Goal: Entertainment & Leisure: Consume media (video, audio)

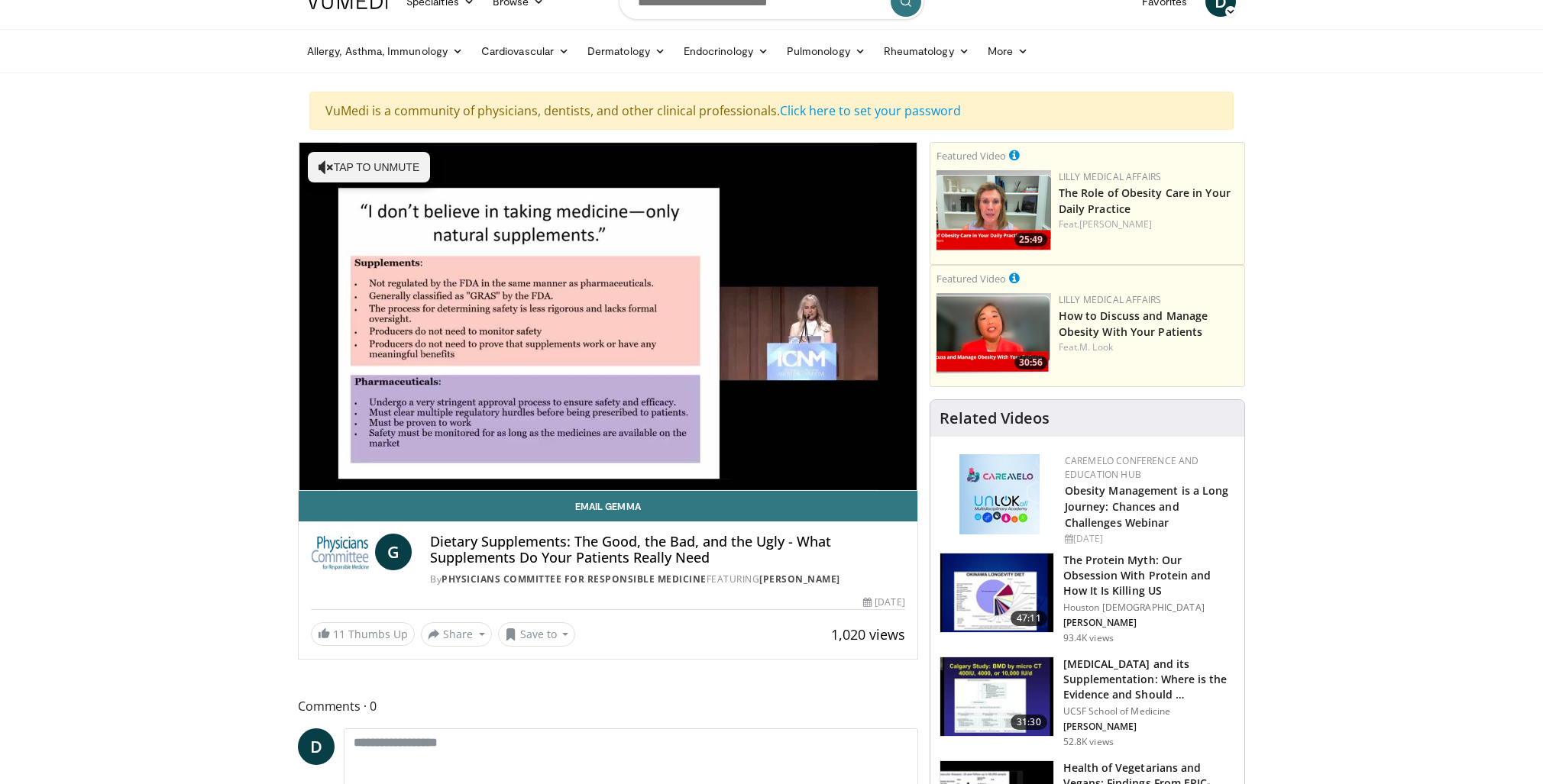
scroll to position [25, 0]
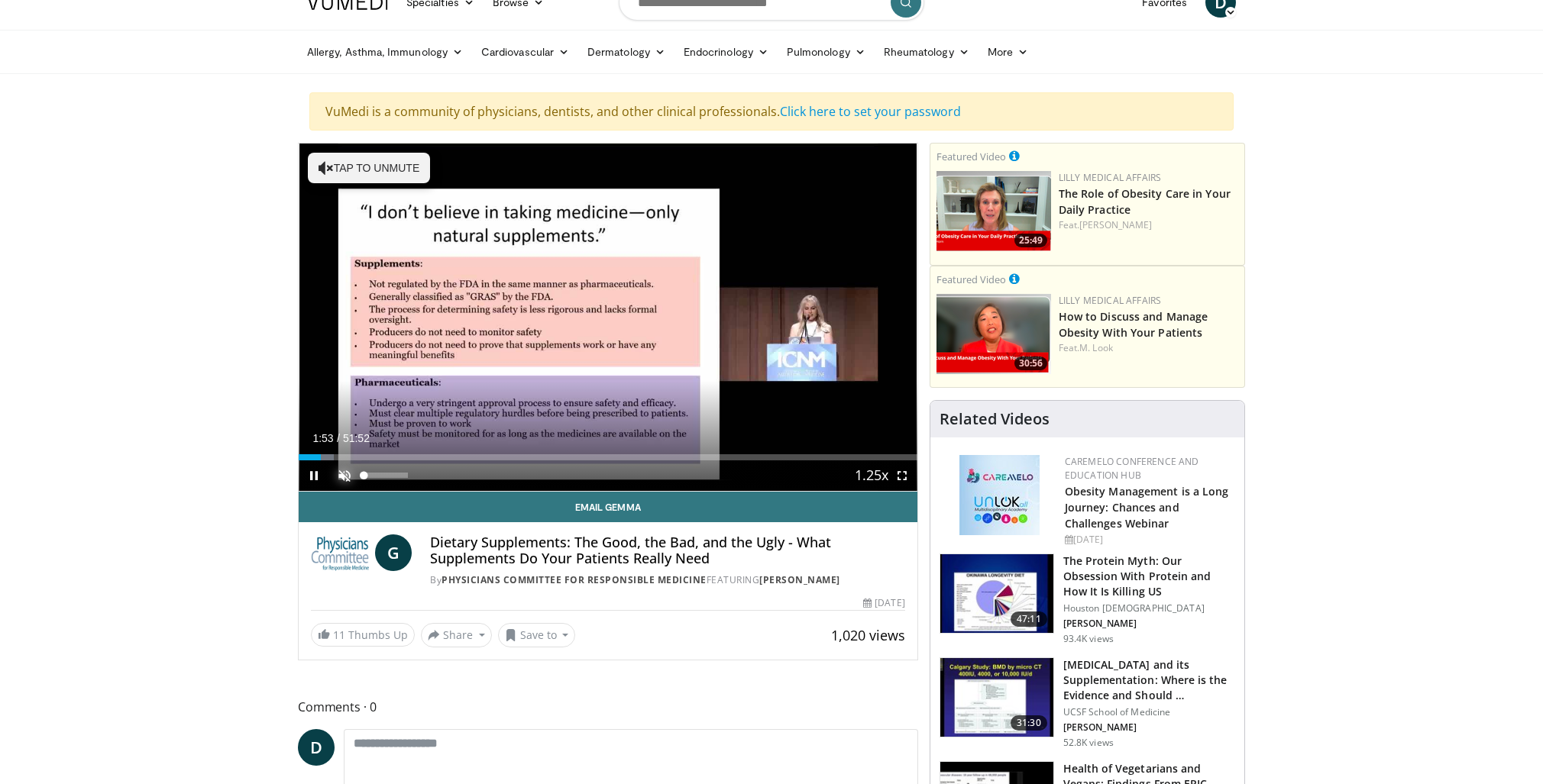
click at [347, 474] on span "Video Player" at bounding box center [344, 475] width 31 height 31
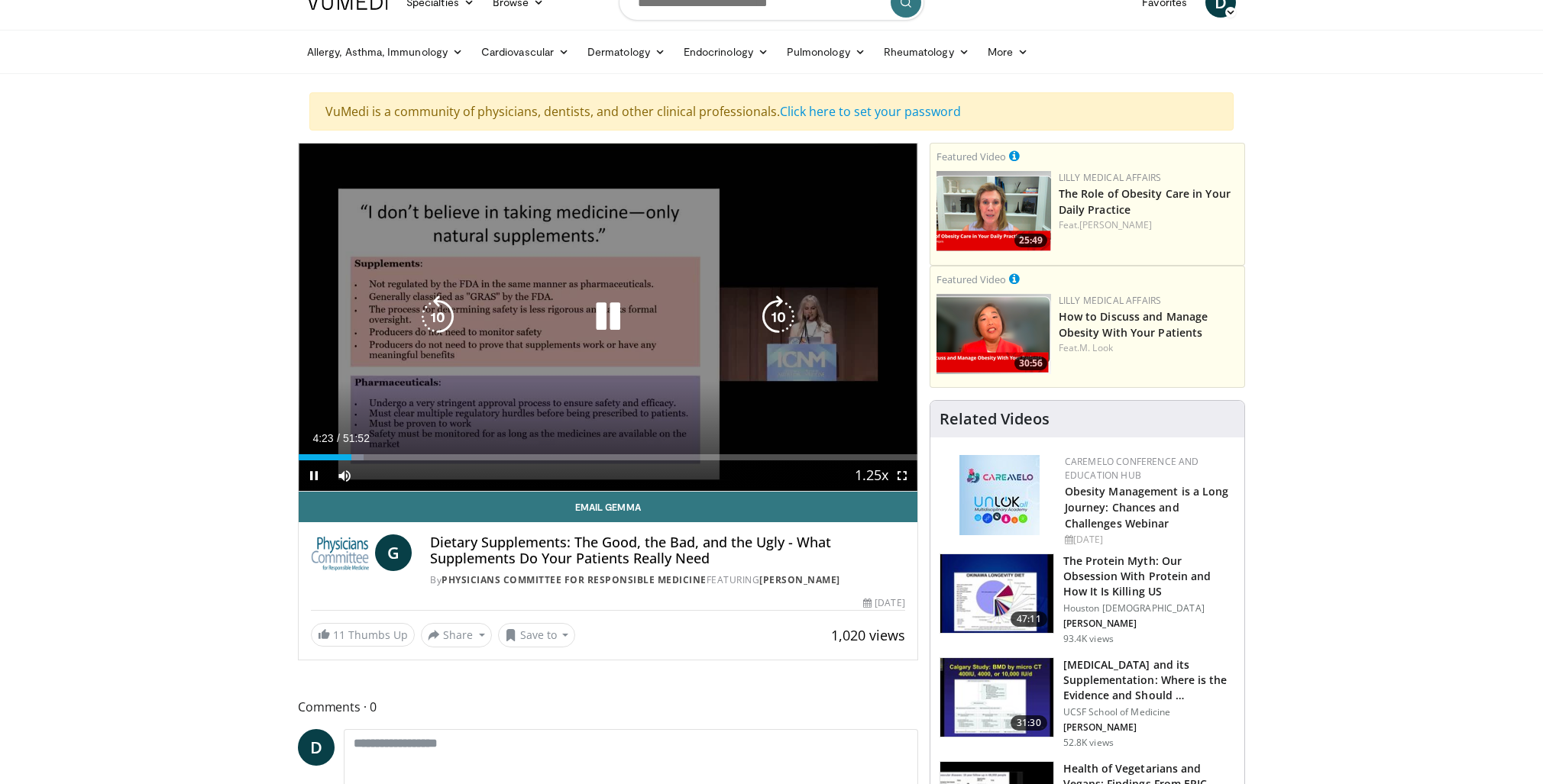
click at [783, 313] on icon "Video Player" at bounding box center [778, 317] width 43 height 43
click at [774, 310] on icon "Video Player" at bounding box center [778, 317] width 43 height 43
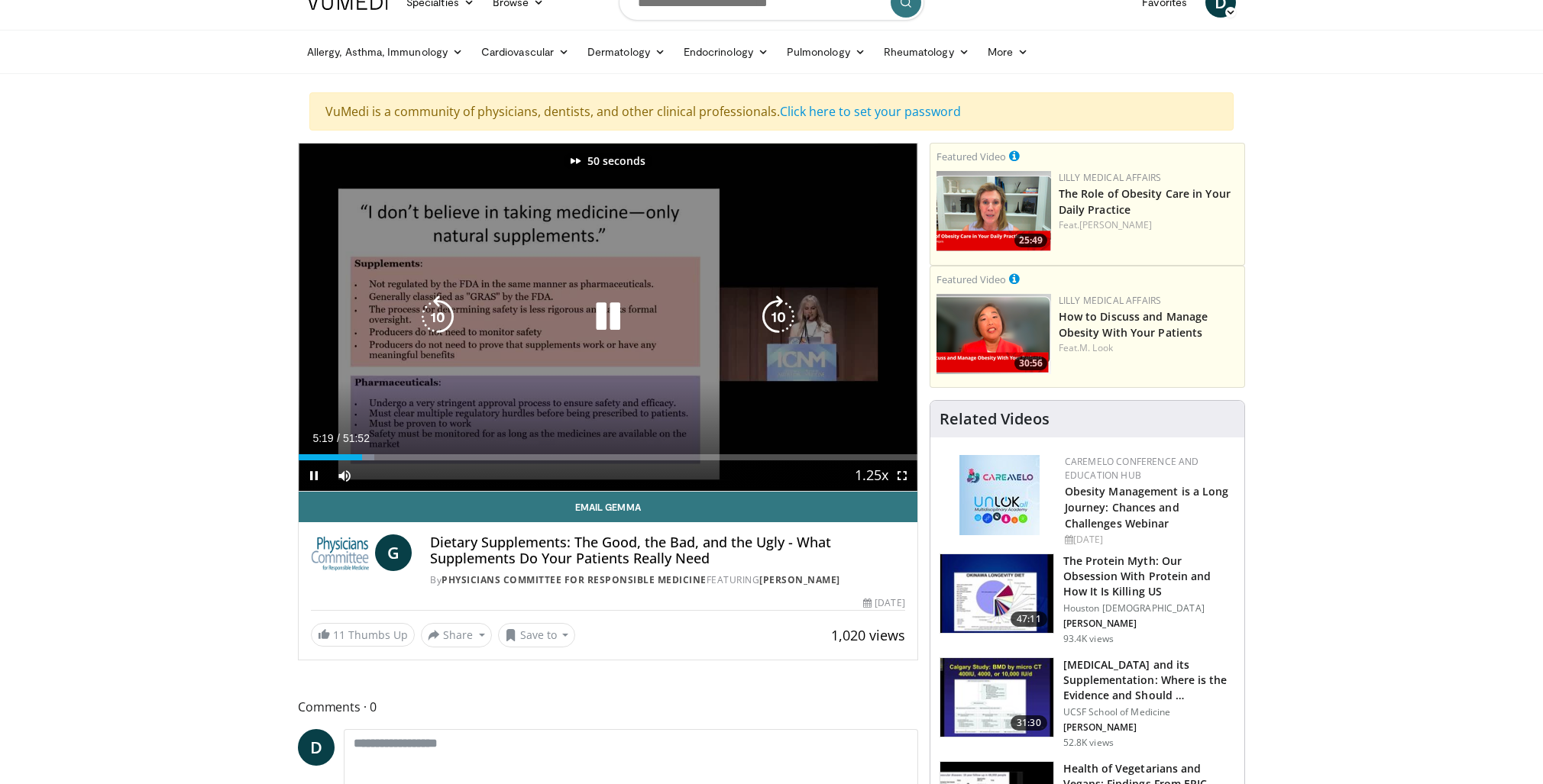
click at [774, 310] on icon "Video Player" at bounding box center [778, 317] width 43 height 43
click at [769, 314] on icon "Video Player" at bounding box center [778, 317] width 43 height 43
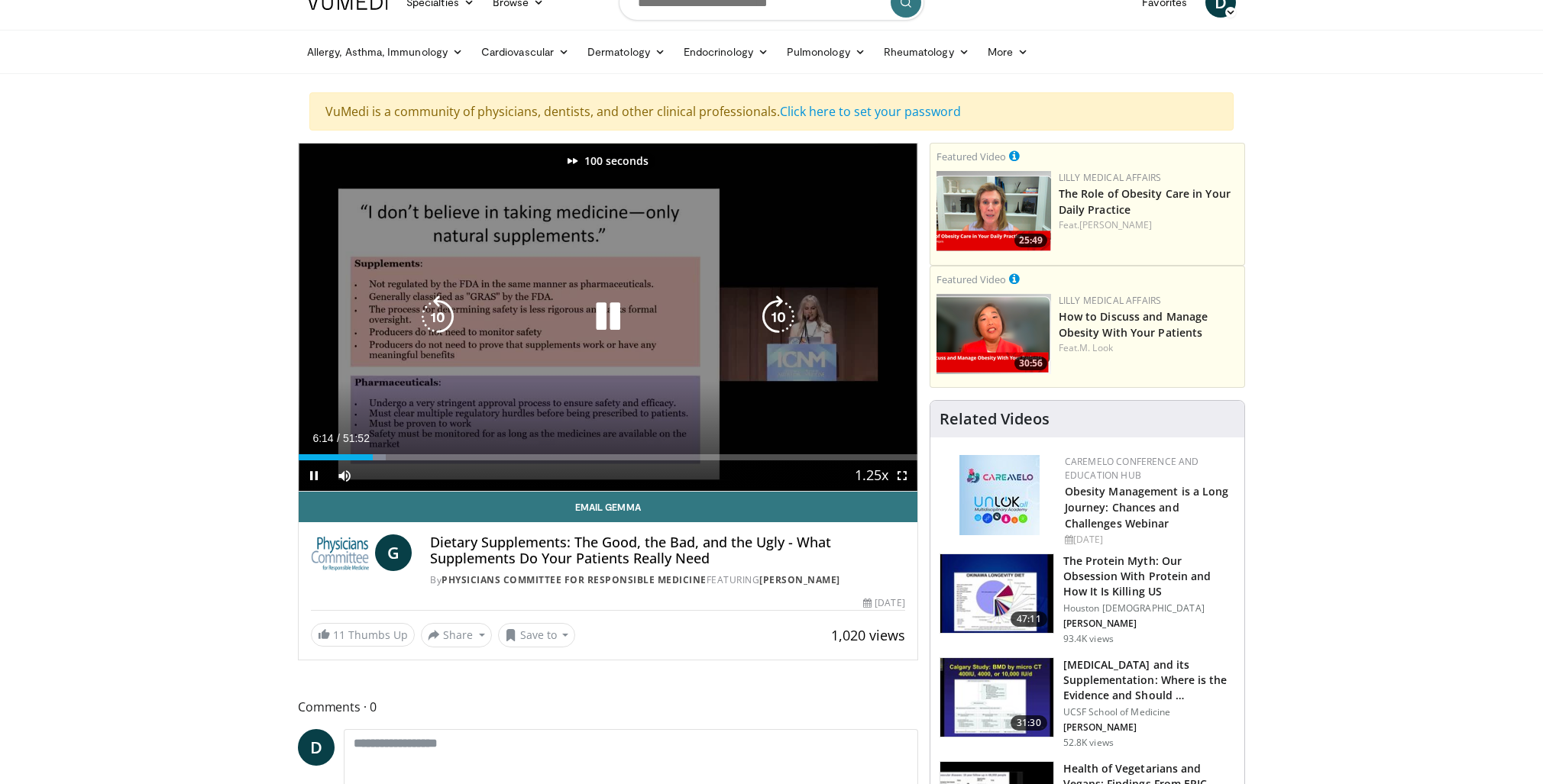
click at [769, 314] on icon "Video Player" at bounding box center [778, 317] width 43 height 43
click at [774, 316] on icon "Video Player" at bounding box center [778, 317] width 43 height 43
click at [777, 308] on icon "Video Player" at bounding box center [778, 317] width 43 height 43
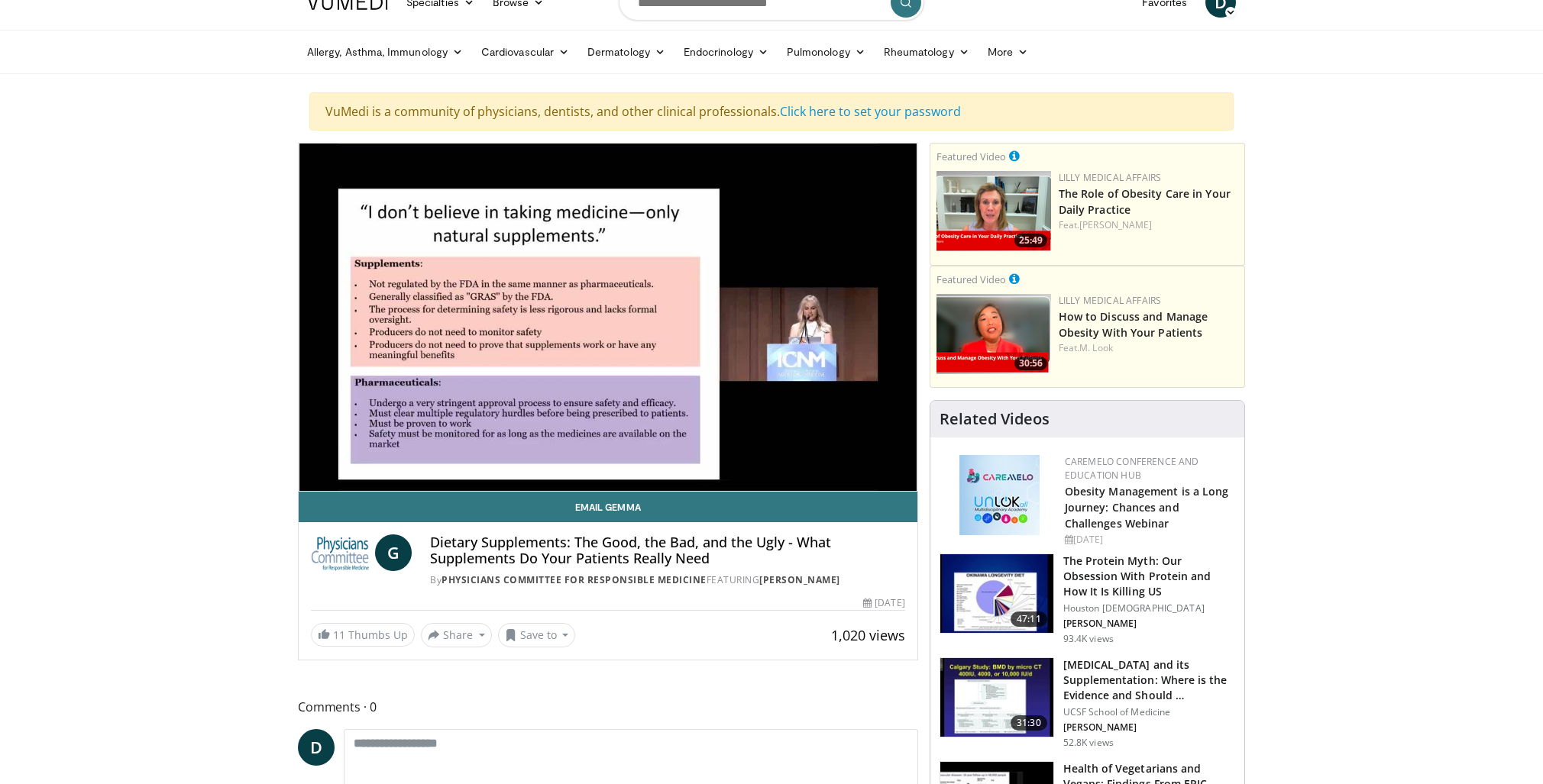
click at [777, 308] on div "20 seconds Tap to unmute" at bounding box center [608, 317] width 619 height 347
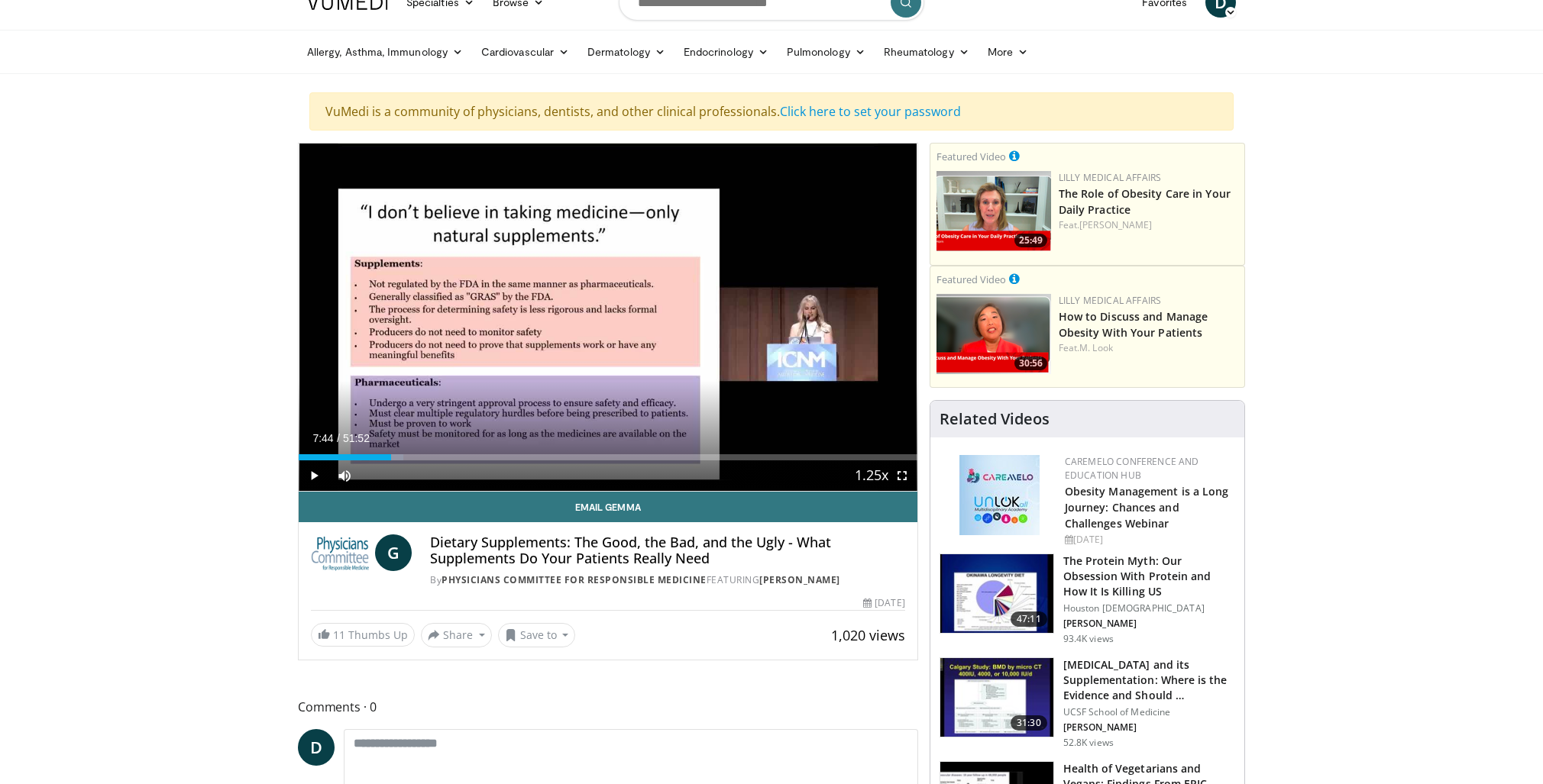
click at [777, 308] on div "20 seconds Tap to unmute" at bounding box center [608, 317] width 619 height 347
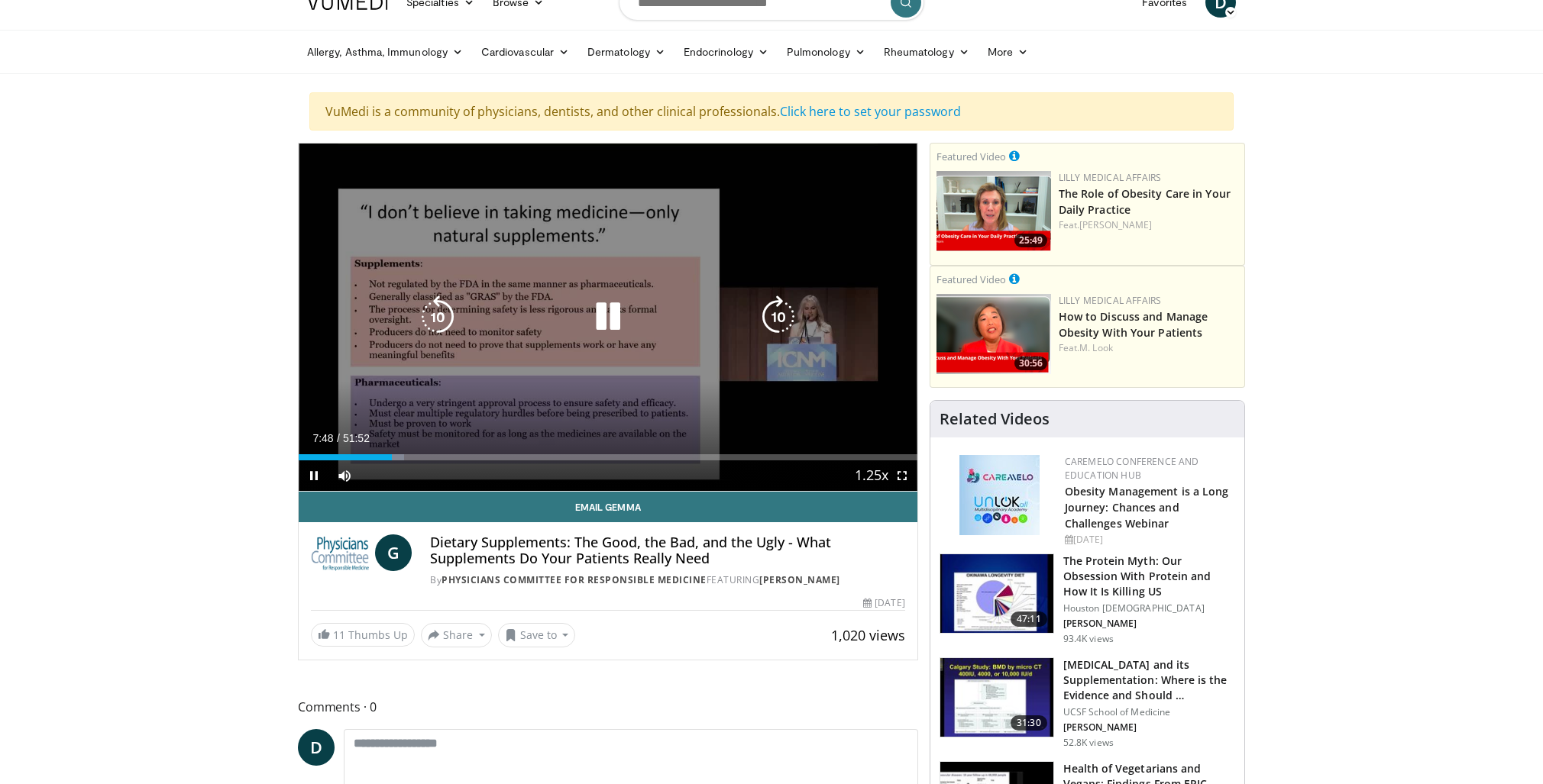
click at [783, 316] on icon "Video Player" at bounding box center [778, 317] width 43 height 43
click at [774, 319] on icon "Video Player" at bounding box center [778, 317] width 43 height 43
click at [775, 325] on icon "Video Player" at bounding box center [778, 317] width 43 height 43
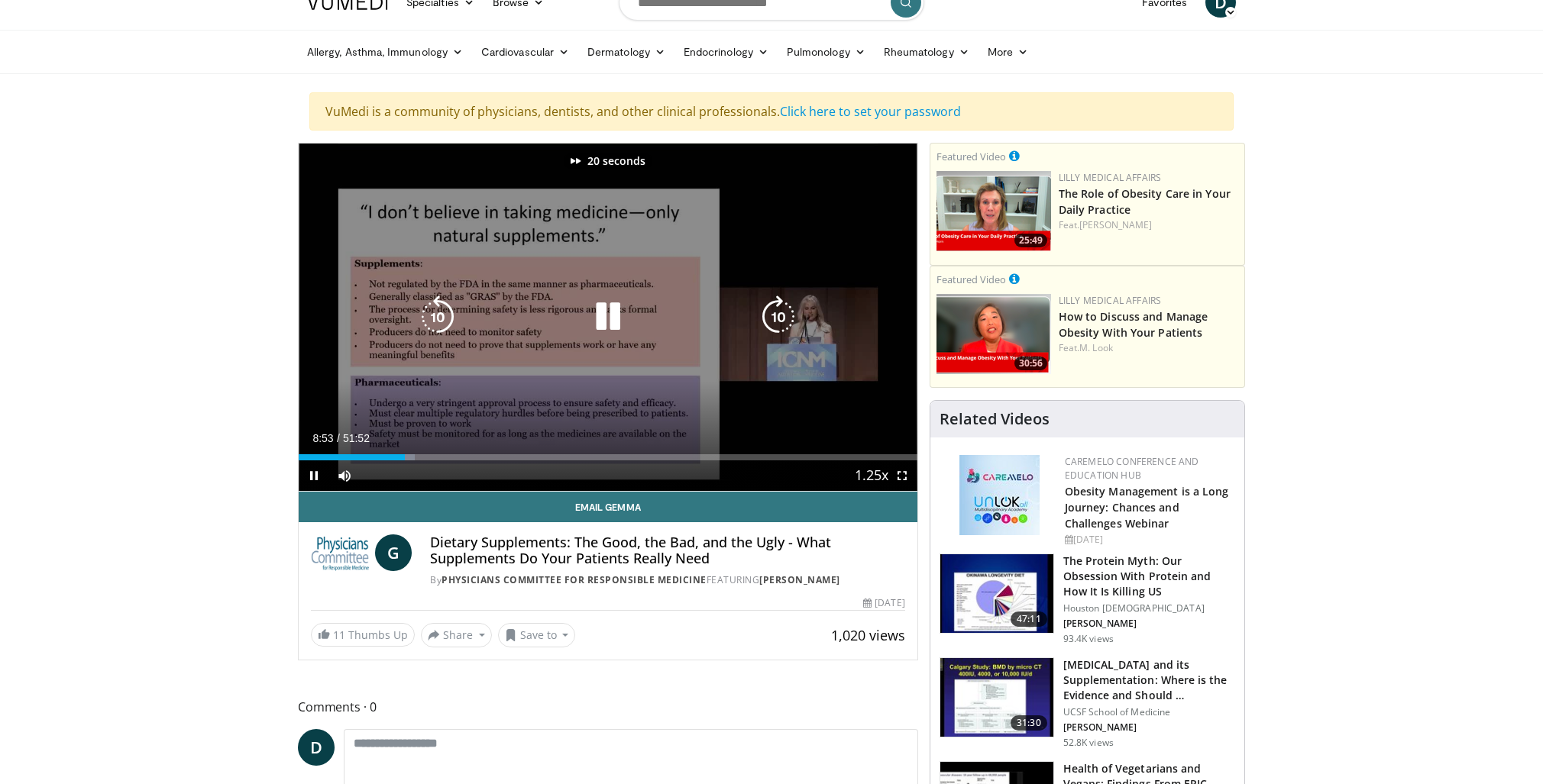
click at [775, 325] on icon "Video Player" at bounding box center [778, 317] width 43 height 43
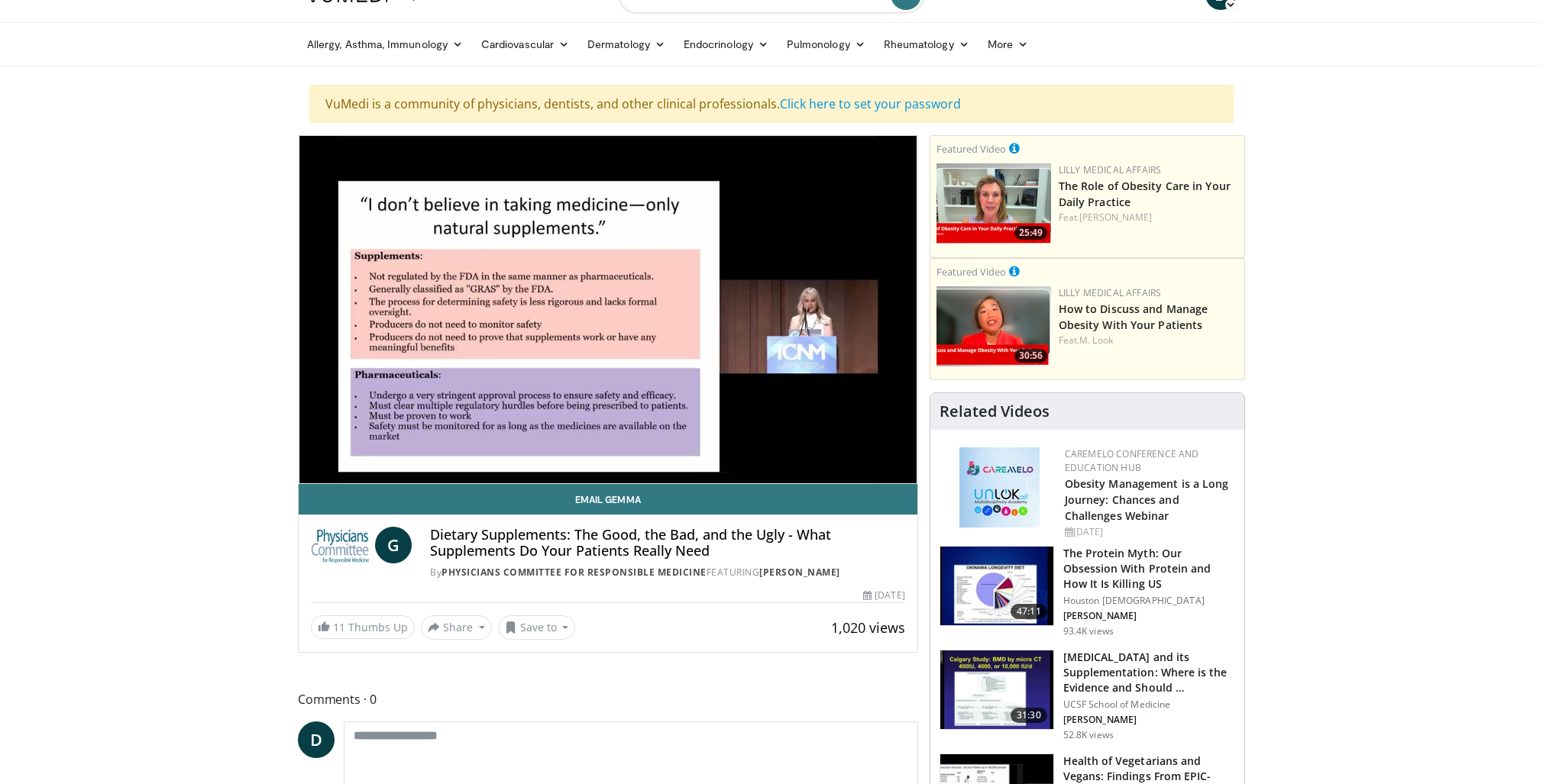
scroll to position [34, 0]
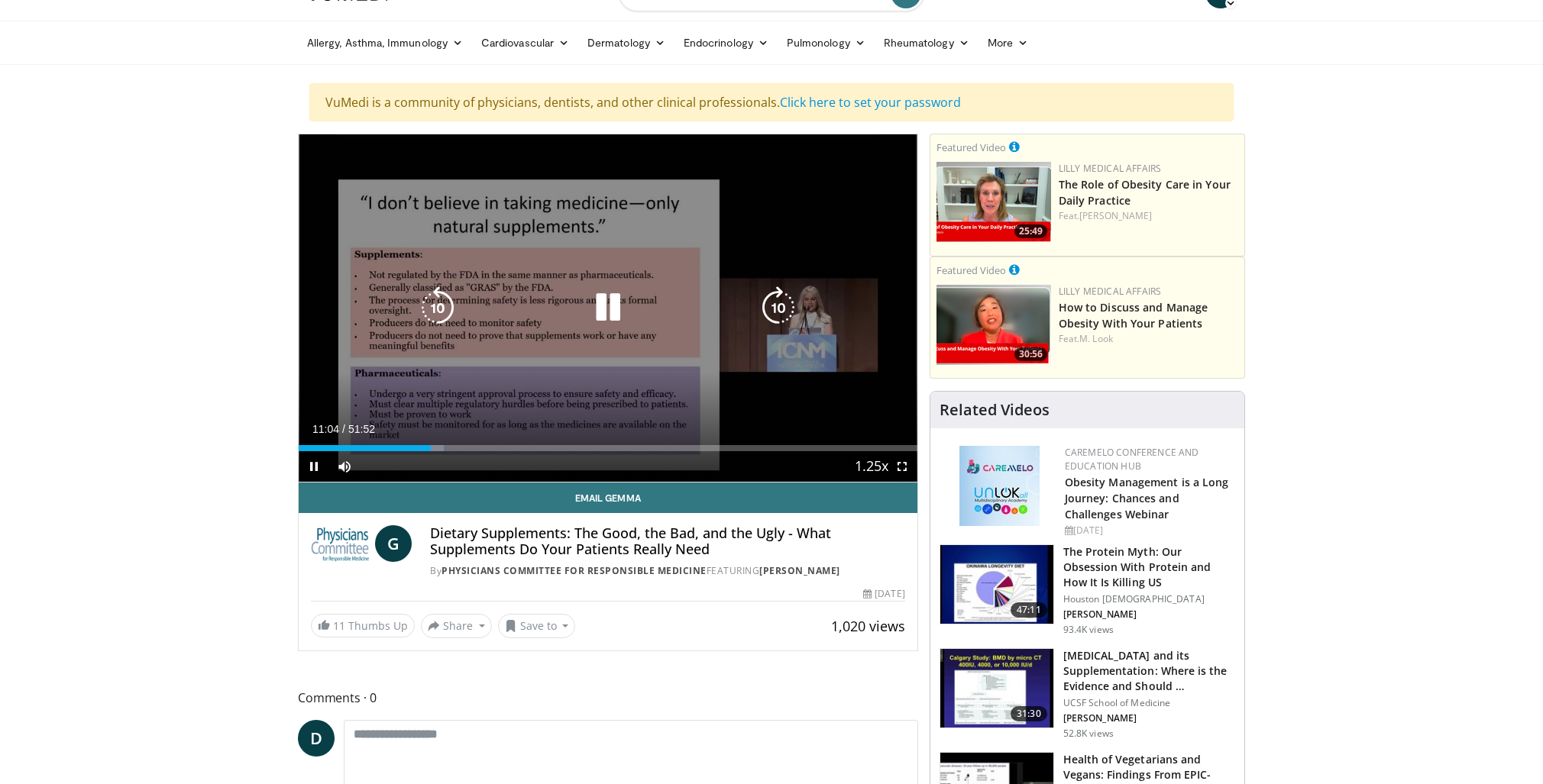
click at [560, 335] on div "40 seconds Tap to unmute" at bounding box center [608, 307] width 619 height 347
click at [564, 332] on div "40 seconds Tap to unmute" at bounding box center [608, 307] width 619 height 347
